Goal: Check status: Check status

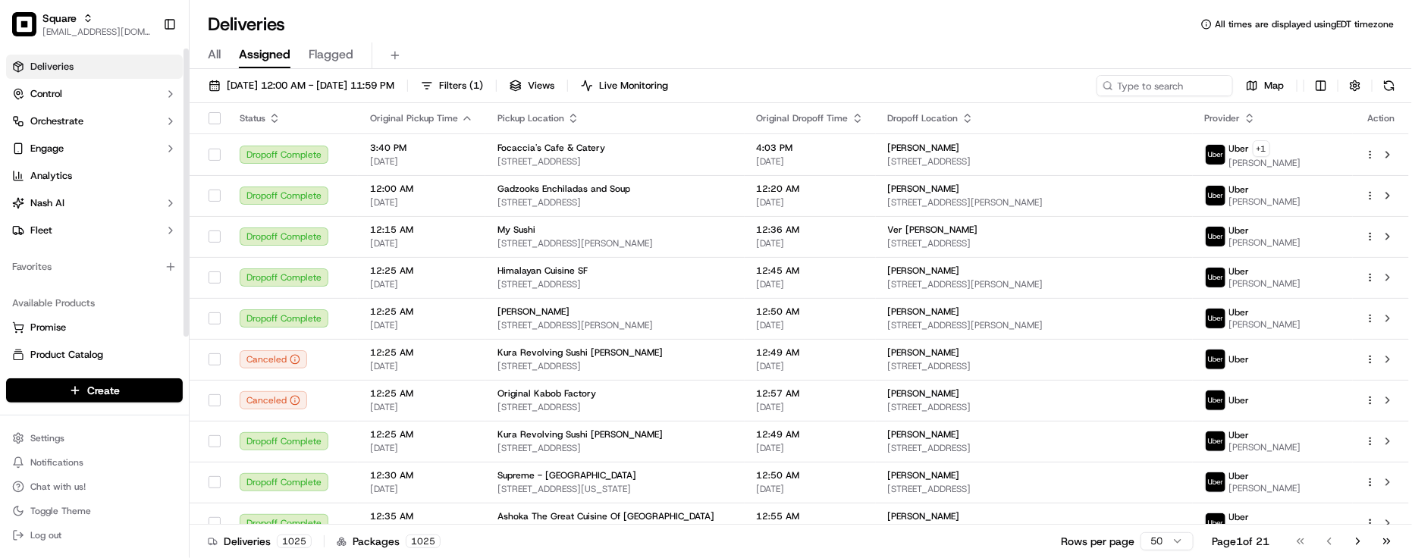
drag, startPoint x: 0, startPoint y: 0, endPoint x: 150, endPoint y: 286, distance: 323.0
click at [150, 286] on div "Available Products Promise Product Catalog Returns" at bounding box center [94, 342] width 189 height 115
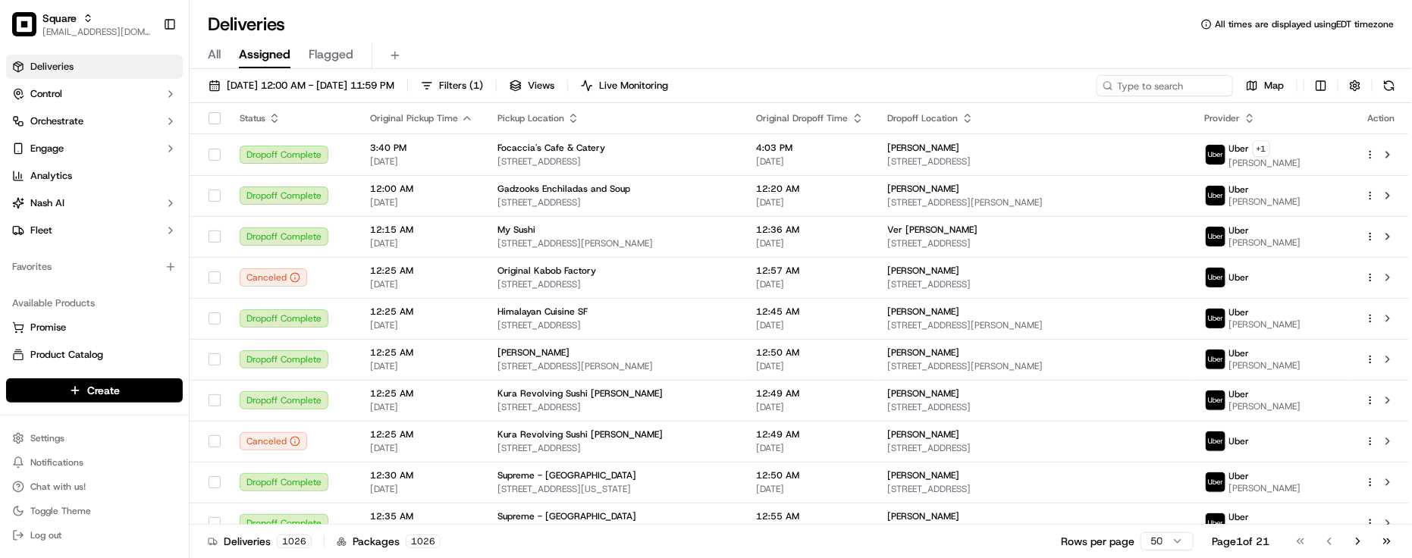
drag, startPoint x: 353, startPoint y: 28, endPoint x: 419, endPoint y: 34, distance: 66.3
click at [353, 28] on div "Deliveries All times are displayed using EDT timezone" at bounding box center [801, 24] width 1223 height 24
click at [1138, 83] on input at bounding box center [1142, 85] width 182 height 21
paste input "3970853"
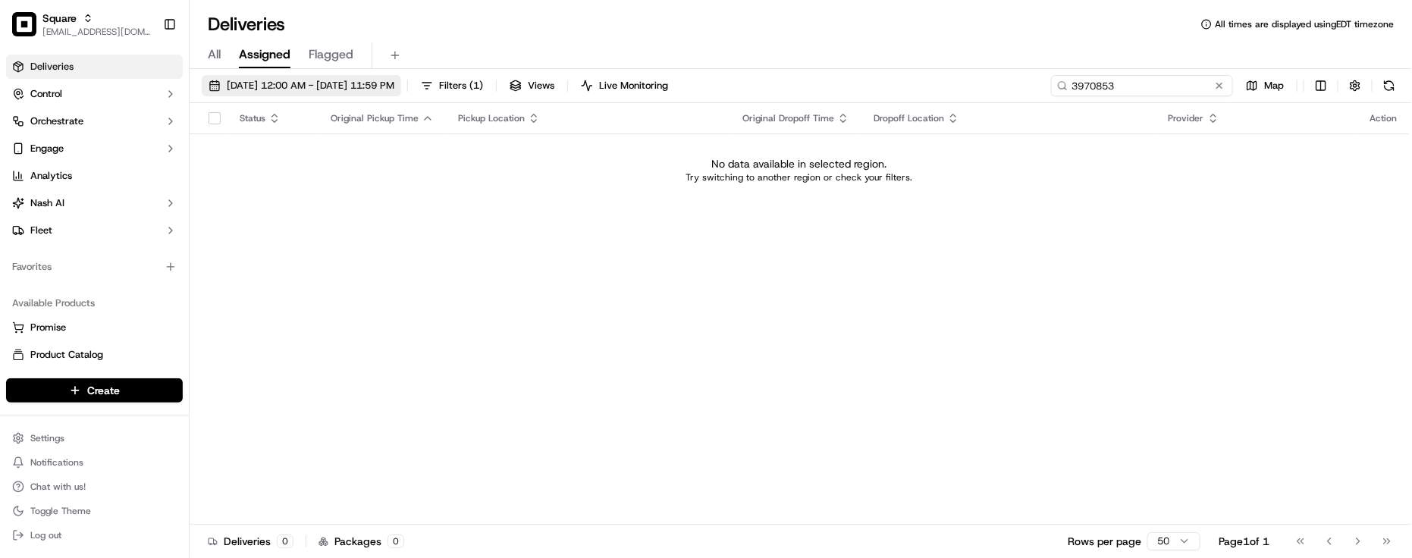
type input "3970853"
click at [328, 95] on button "[DATE] 12:00 AM - [DATE] 11:59 PM" at bounding box center [301, 85] width 199 height 21
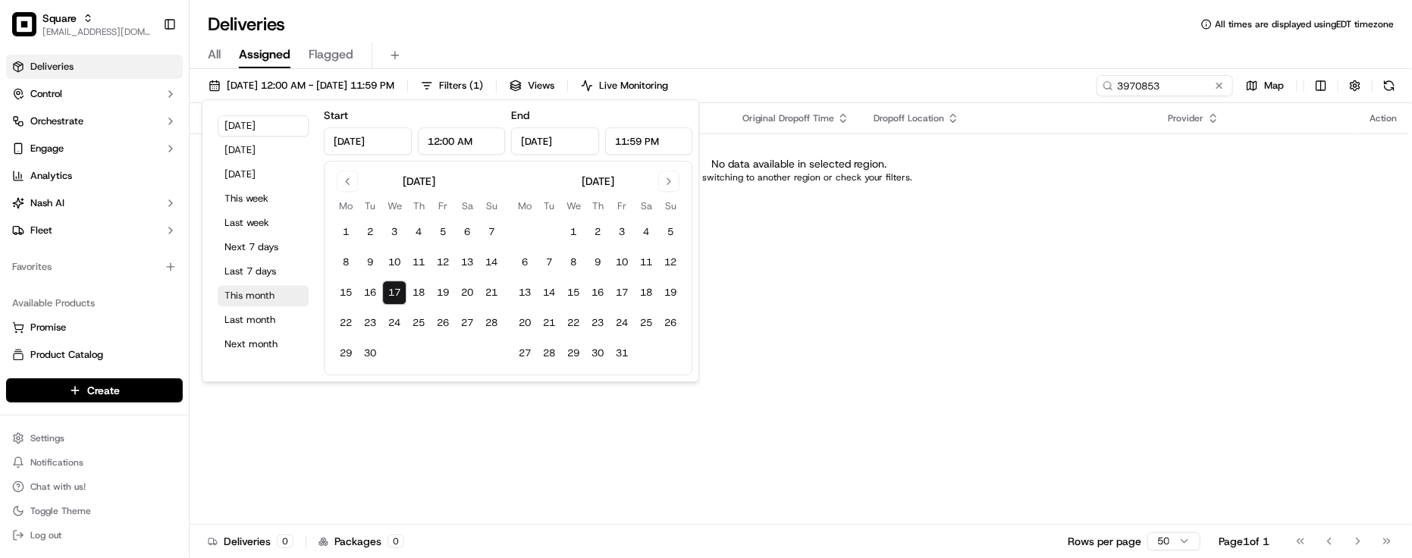
click at [260, 301] on button "This month" at bounding box center [263, 295] width 91 height 21
type input "[DATE]"
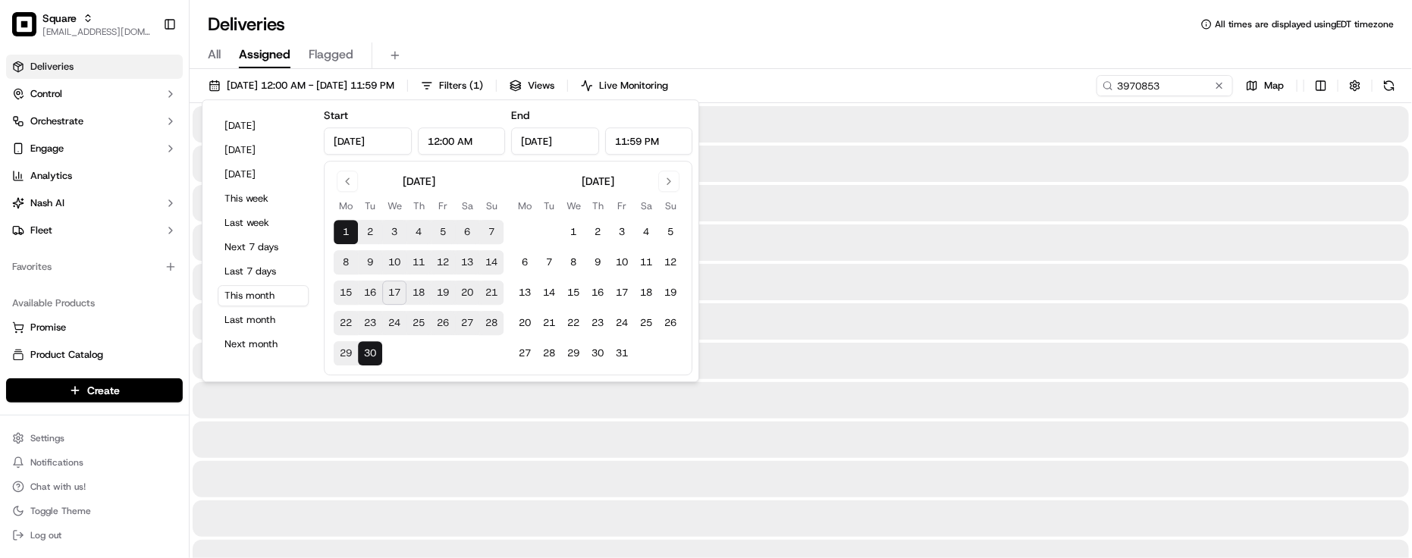
click at [871, 43] on div "All Assigned Flagged" at bounding box center [801, 55] width 1223 height 27
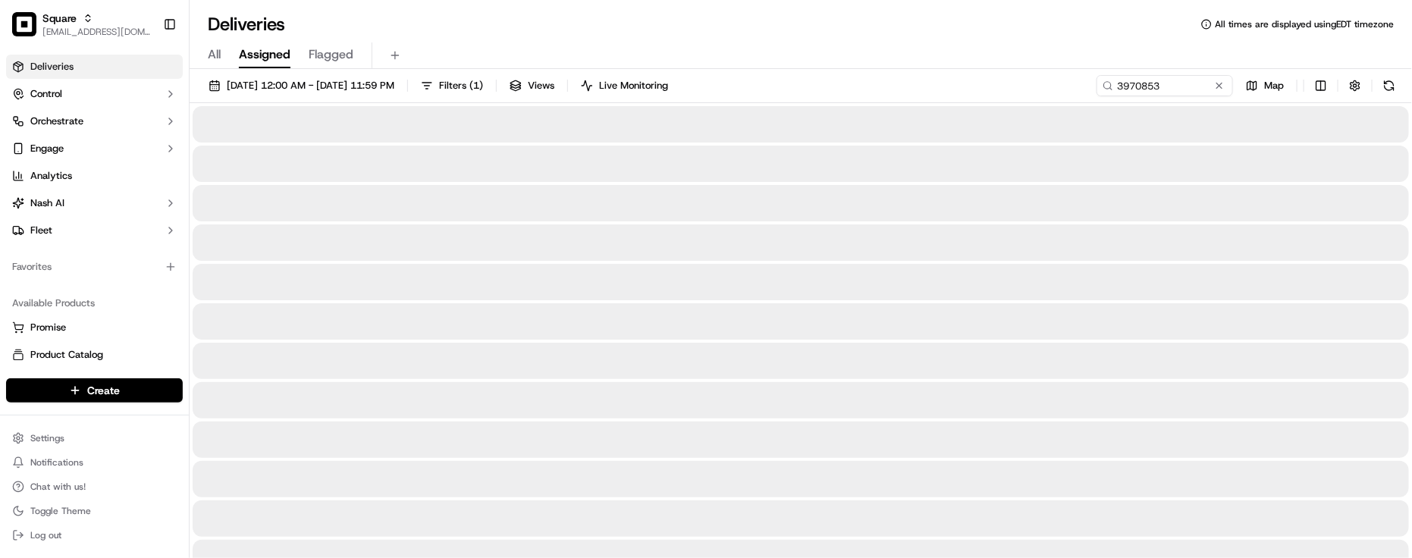
click at [871, 42] on div "All Assigned Flagged" at bounding box center [801, 55] width 1223 height 27
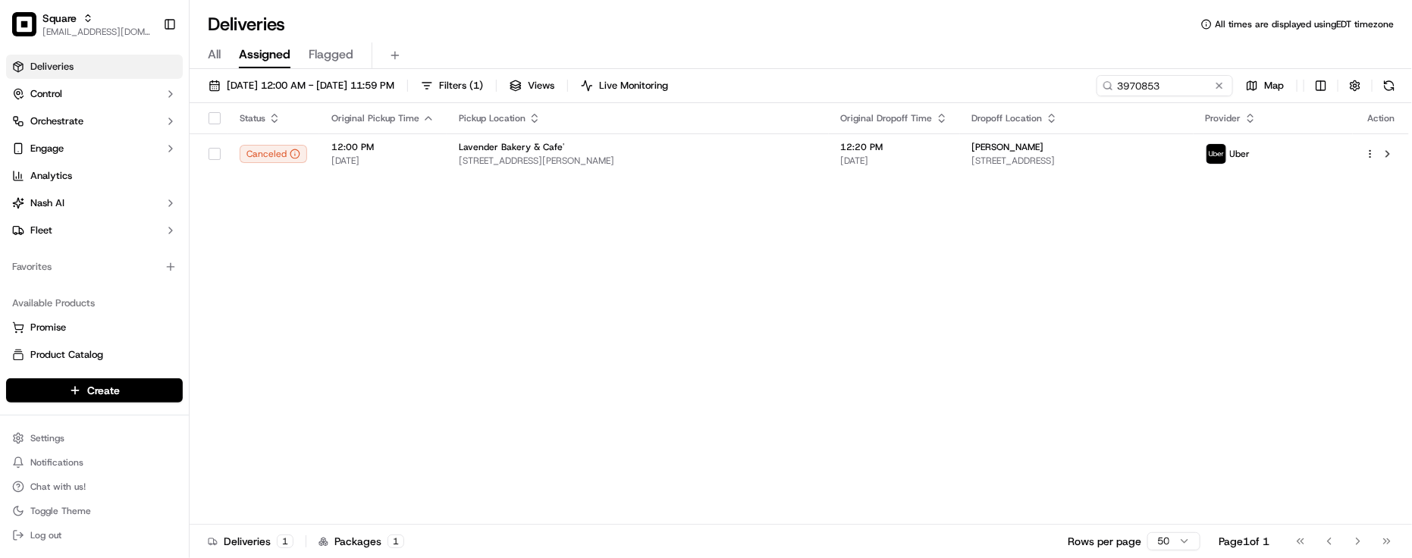
click at [557, 312] on div "Status Original Pickup Time Pickup Location Original Dropoff Time Dropoff Locat…" at bounding box center [800, 314] width 1220 height 422
click at [417, 294] on div "Status Original Pickup Time Pickup Location Original Dropoff Time Dropoff Locat…" at bounding box center [800, 314] width 1220 height 422
click at [1057, 21] on div "Deliveries All times are displayed using EDT timezone" at bounding box center [801, 24] width 1223 height 24
click at [584, 323] on div "Status Original Pickup Time Pickup Location Original Dropoff Time Dropoff Locat…" at bounding box center [800, 314] width 1220 height 422
click at [323, 297] on div "Status Original Pickup Time Pickup Location Original Dropoff Time Dropoff Locat…" at bounding box center [800, 314] width 1220 height 422
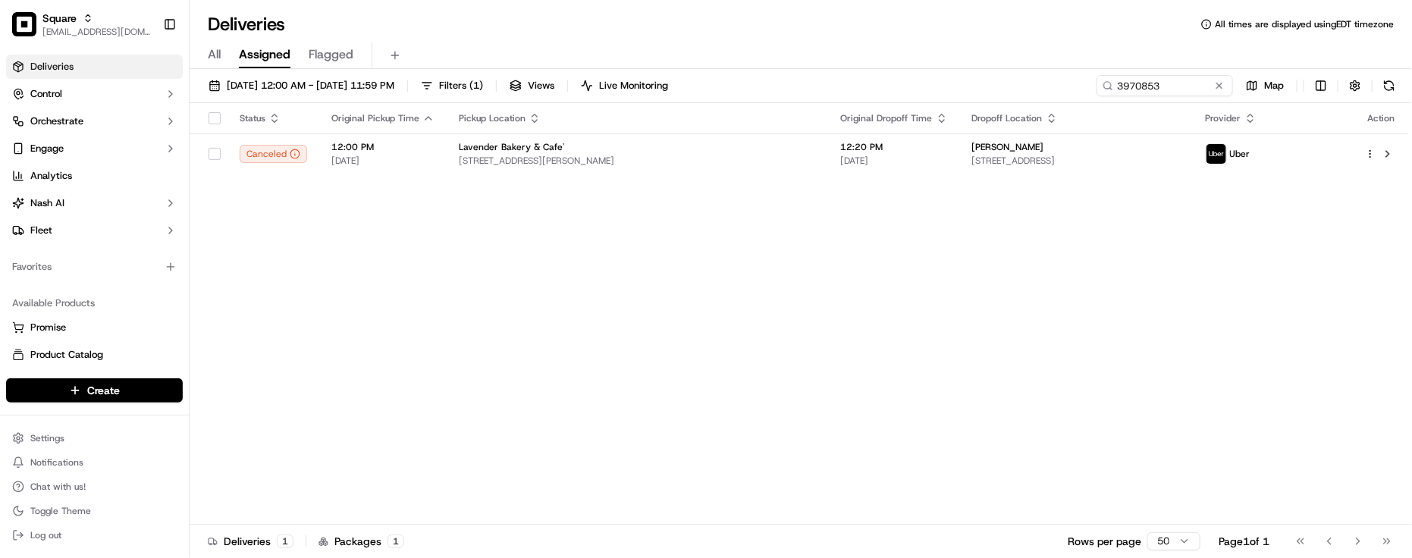
click at [432, 309] on div "Status Original Pickup Time Pickup Location Original Dropoff Time Dropoff Locat…" at bounding box center [800, 314] width 1220 height 422
click at [680, 272] on div "Status Original Pickup Time Pickup Location Original Dropoff Time Dropoff Locat…" at bounding box center [800, 314] width 1220 height 422
click at [681, 275] on div "Status Original Pickup Time Pickup Location Original Dropoff Time Dropoff Locat…" at bounding box center [800, 314] width 1220 height 422
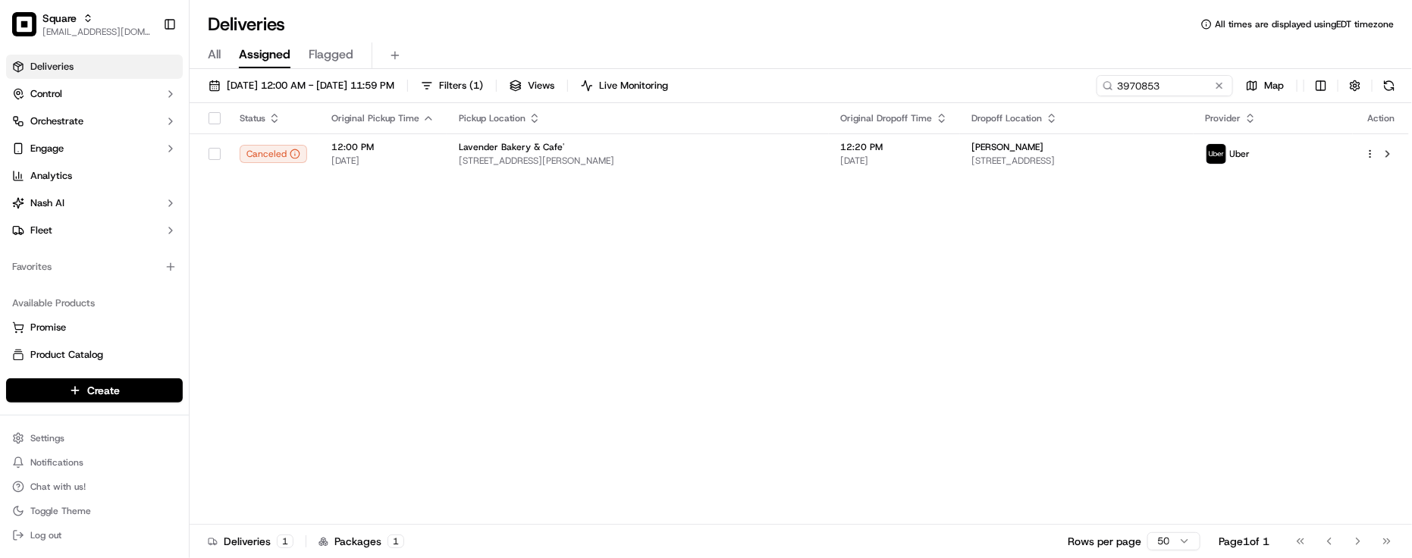
click at [681, 275] on div "Status Original Pickup Time Pickup Location Original Dropoff Time Dropoff Locat…" at bounding box center [800, 314] width 1220 height 422
click at [787, 9] on div "Deliveries All times are displayed using EDT timezone All Assigned Flagged [DAT…" at bounding box center [801, 279] width 1223 height 558
drag, startPoint x: 941, startPoint y: 317, endPoint x: 966, endPoint y: 330, distance: 27.5
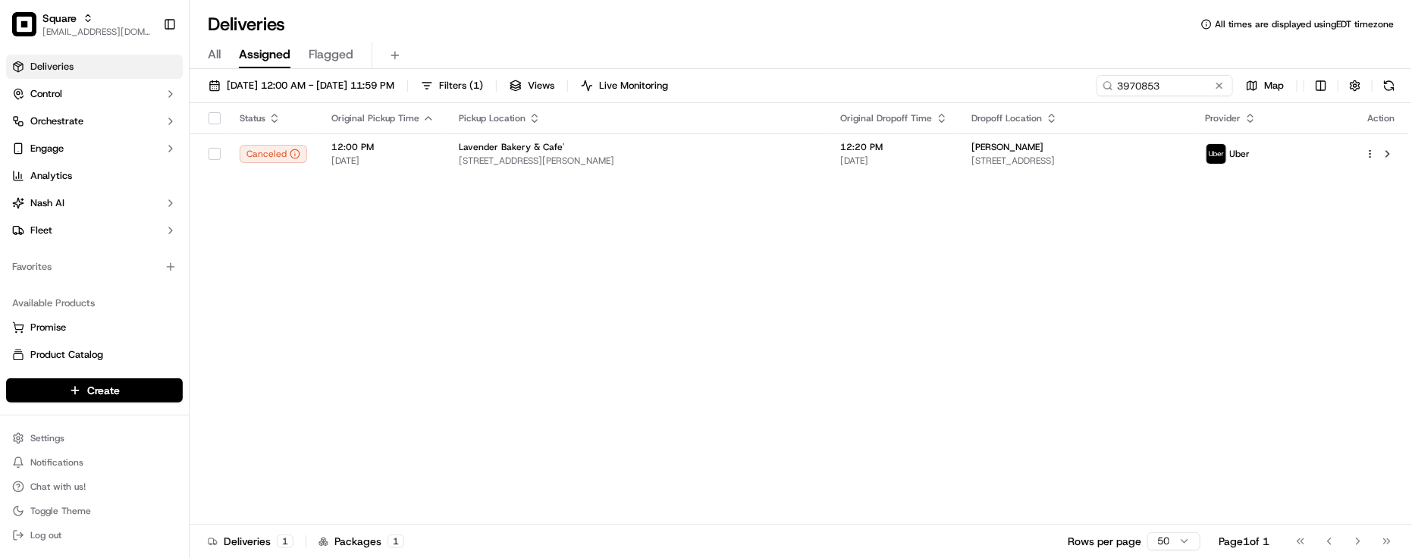
click at [941, 317] on div "Status Original Pickup Time Pickup Location Original Dropoff Time Dropoff Locat…" at bounding box center [800, 314] width 1220 height 422
click at [1399, 508] on div "Status Original Pickup Time Pickup Location Original Dropoff Time Dropoff Locat…" at bounding box center [800, 314] width 1220 height 422
click at [315, 230] on div "Status Original Pickup Time Pickup Location Original Dropoff Time Dropoff Locat…" at bounding box center [800, 314] width 1220 height 422
click at [479, 273] on div "Status Original Pickup Time Pickup Location Original Dropoff Time Dropoff Locat…" at bounding box center [800, 314] width 1220 height 422
click at [900, 51] on div "All Assigned Flagged" at bounding box center [801, 55] width 1223 height 27
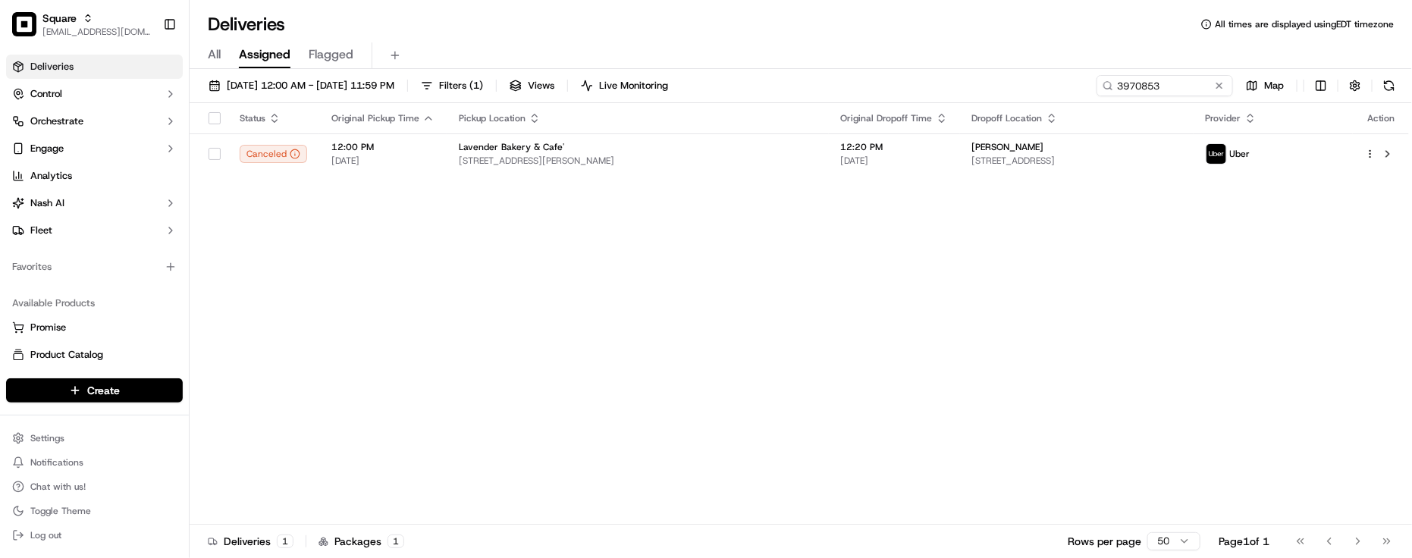
click at [706, 253] on div "Status Original Pickup Time Pickup Location Original Dropoff Time Dropoff Locat…" at bounding box center [800, 314] width 1220 height 422
click at [861, 31] on div "Deliveries All times are displayed using EDT timezone" at bounding box center [801, 24] width 1223 height 24
click at [1195, 82] on input "3970853" at bounding box center [1142, 85] width 182 height 21
click at [1183, 308] on div "Status Original Pickup Time Pickup Location Original Dropoff Time Dropoff Locat…" at bounding box center [800, 314] width 1220 height 422
click at [327, 263] on div "Status Original Pickup Time Pickup Location Original Dropoff Time Dropoff Locat…" at bounding box center [800, 314] width 1220 height 422
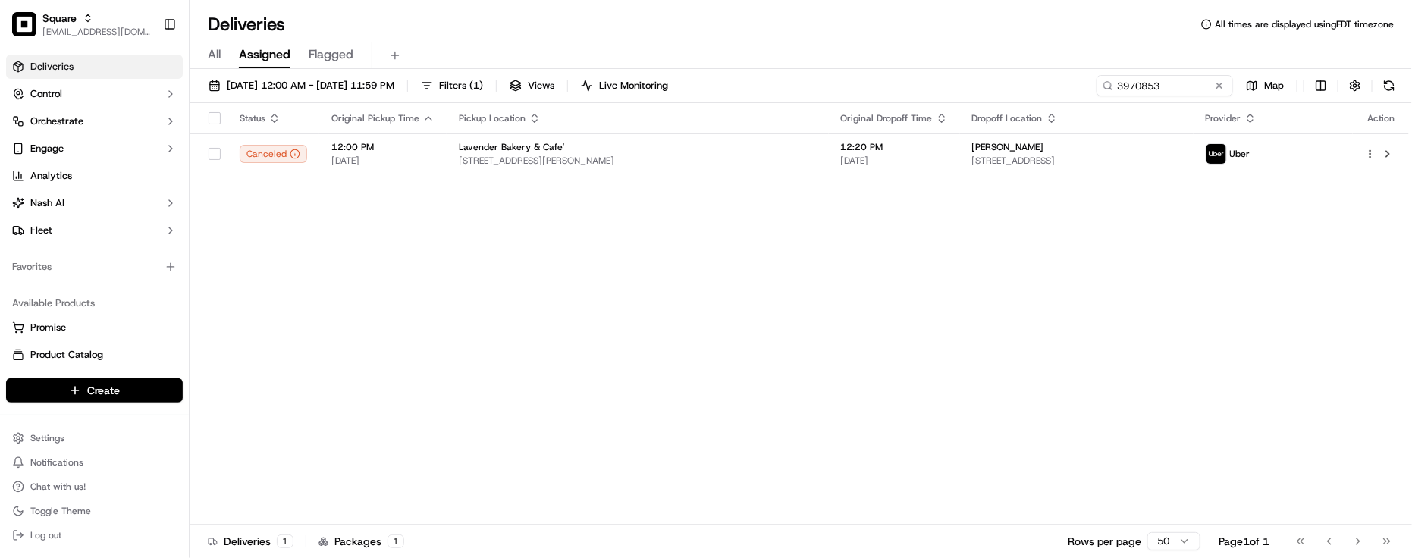
click at [476, 262] on div "Status Original Pickup Time Pickup Location Original Dropoff Time Dropoff Locat…" at bounding box center [800, 314] width 1220 height 422
click at [457, 301] on div "Status Original Pickup Time Pickup Location Original Dropoff Time Dropoff Locat…" at bounding box center [800, 314] width 1220 height 422
click at [858, 50] on div "All Assigned Flagged" at bounding box center [801, 55] width 1223 height 27
click at [876, 316] on div "Status Original Pickup Time Pickup Location Original Dropoff Time Dropoff Locat…" at bounding box center [800, 314] width 1220 height 422
click at [789, 72] on div "[DATE] 12:00 AM - [DATE] 11:59 PM Filters ( 1 ) Views Live Monitoring 3970853 M…" at bounding box center [801, 315] width 1223 height 492
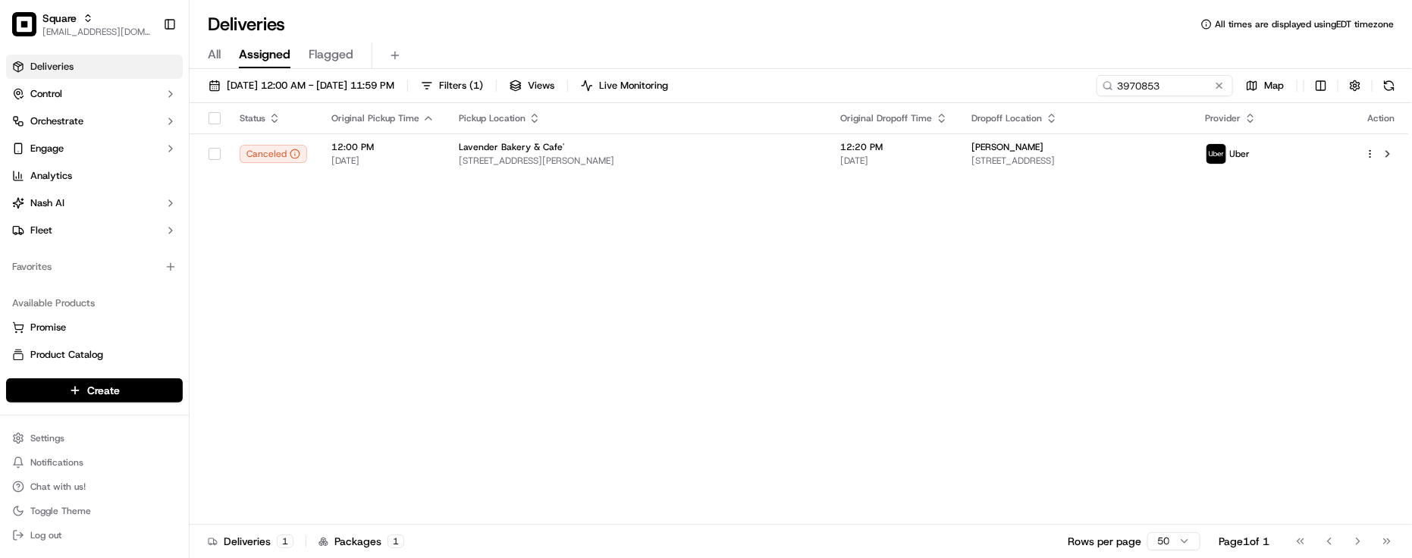
click at [789, 72] on div "[DATE] 12:00 AM - [DATE] 11:59 PM Filters ( 1 ) Views Live Monitoring 3970853 M…" at bounding box center [801, 315] width 1223 height 492
click at [818, 297] on div "Status Original Pickup Time Pickup Location Original Dropoff Time Dropoff Locat…" at bounding box center [800, 314] width 1220 height 422
click at [881, 35] on div "Deliveries All times are displayed using EDT timezone" at bounding box center [801, 24] width 1223 height 24
click at [718, 239] on div "Status Original Pickup Time Pickup Location Original Dropoff Time Dropoff Locat…" at bounding box center [800, 314] width 1220 height 422
click at [928, 31] on div "Deliveries All times are displayed using EDT timezone" at bounding box center [801, 24] width 1223 height 24
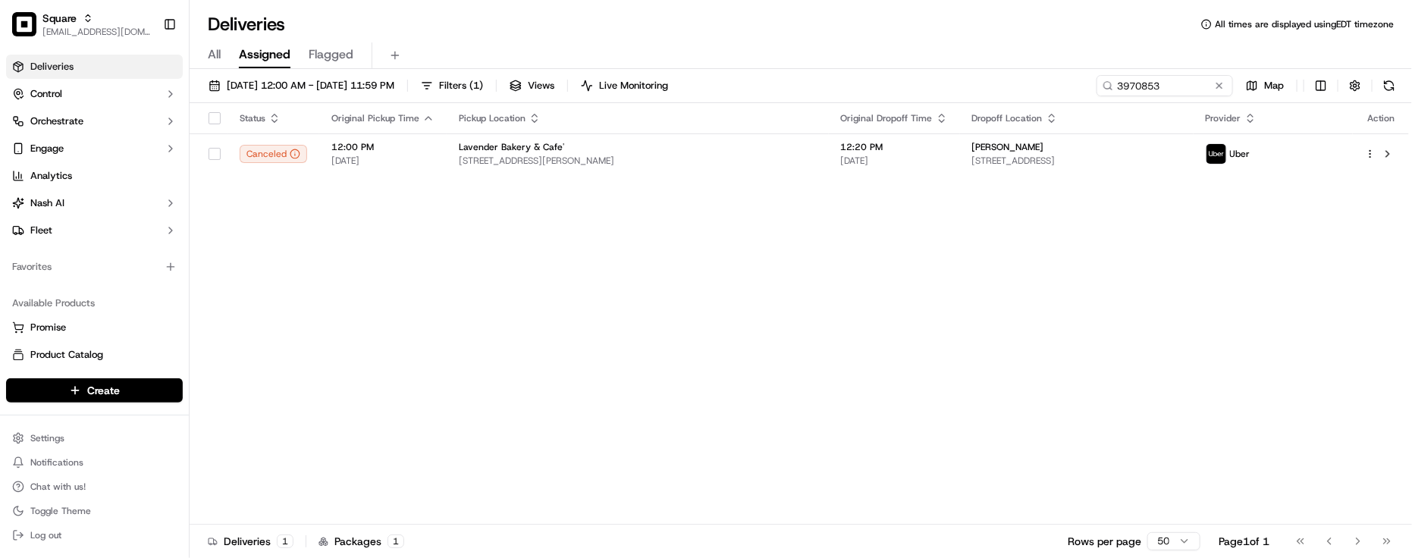
click at [507, 460] on div "Status Original Pickup Time Pickup Location Original Dropoff Time Dropoff Locat…" at bounding box center [800, 314] width 1220 height 422
click at [656, 385] on div "Status Original Pickup Time Pickup Location Original Dropoff Time Dropoff Locat…" at bounding box center [800, 314] width 1220 height 422
click at [344, 309] on div "Status Original Pickup Time Pickup Location Original Dropoff Time Dropoff Locat…" at bounding box center [800, 314] width 1220 height 422
drag, startPoint x: 727, startPoint y: 53, endPoint x: 833, endPoint y: 46, distance: 106.4
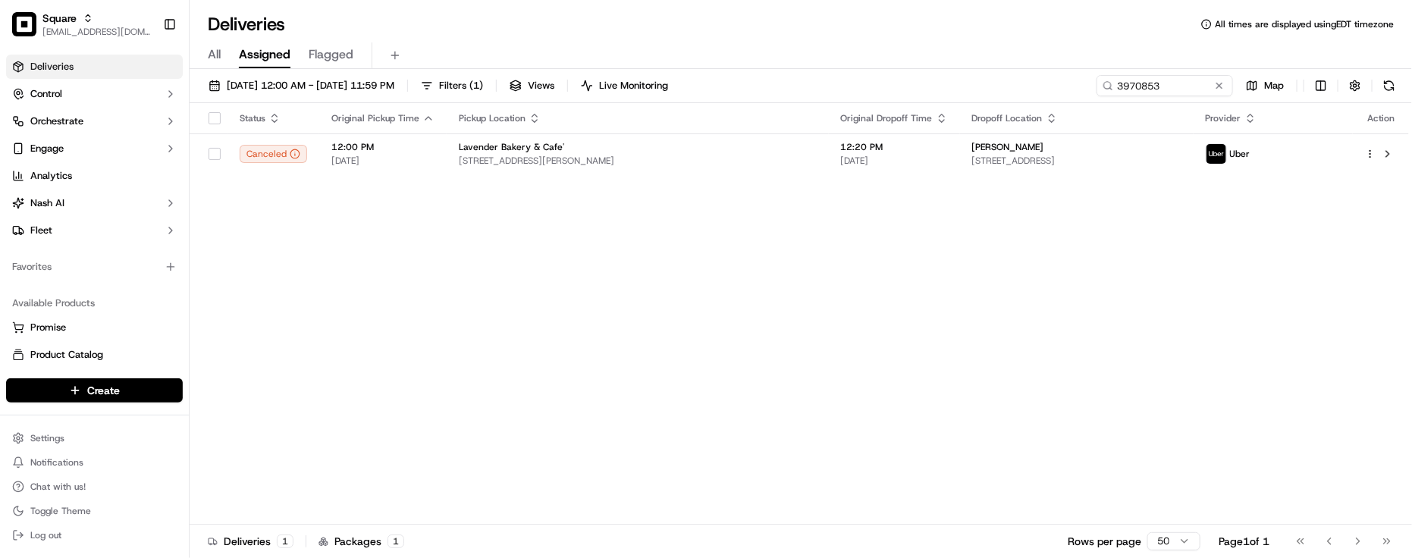
click at [730, 53] on div "All Assigned Flagged" at bounding box center [801, 55] width 1223 height 27
click at [1217, 93] on button at bounding box center [1219, 85] width 15 height 15
